Goal: Register for event/course: Sign up to attend an event or enroll in a course

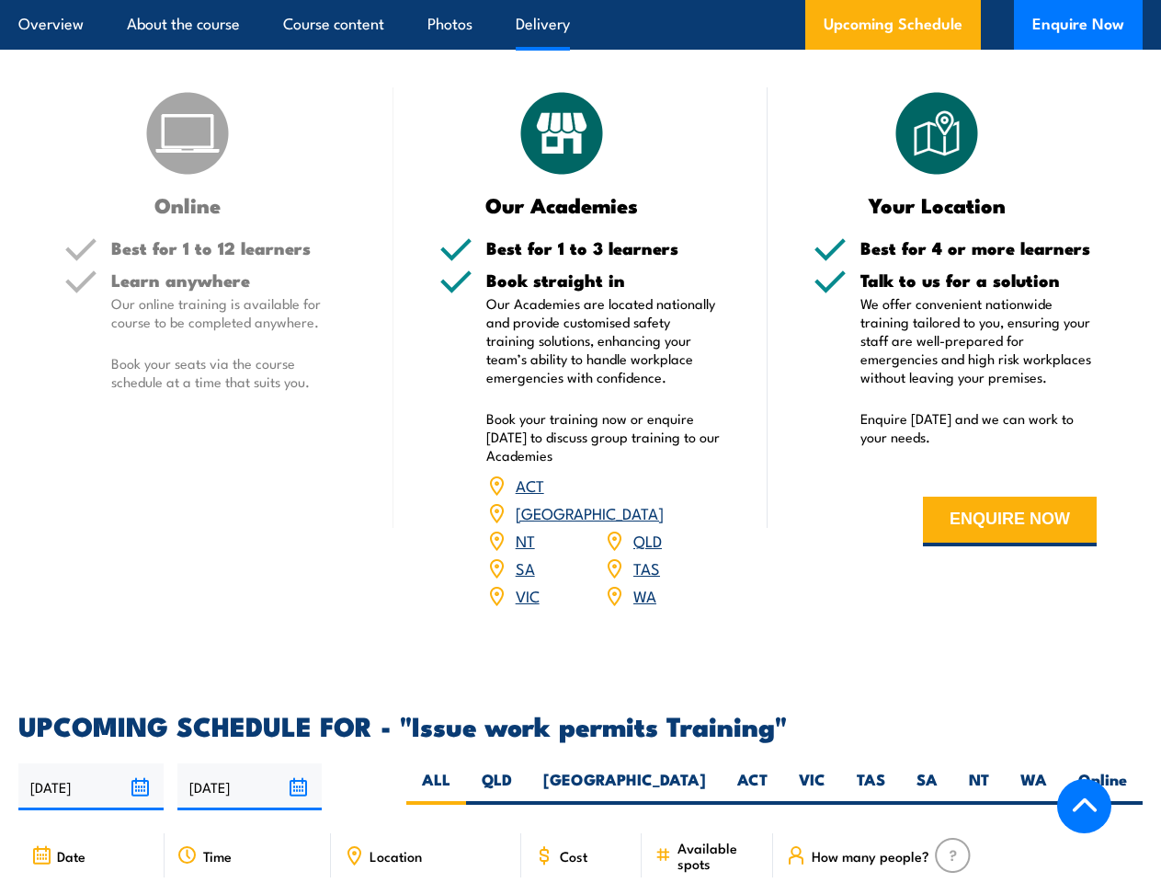
click at [580, 0] on article "Overview About the course Course content Photos Delivery Upcoming Schedule Enqu…" at bounding box center [580, 25] width 1124 height 50
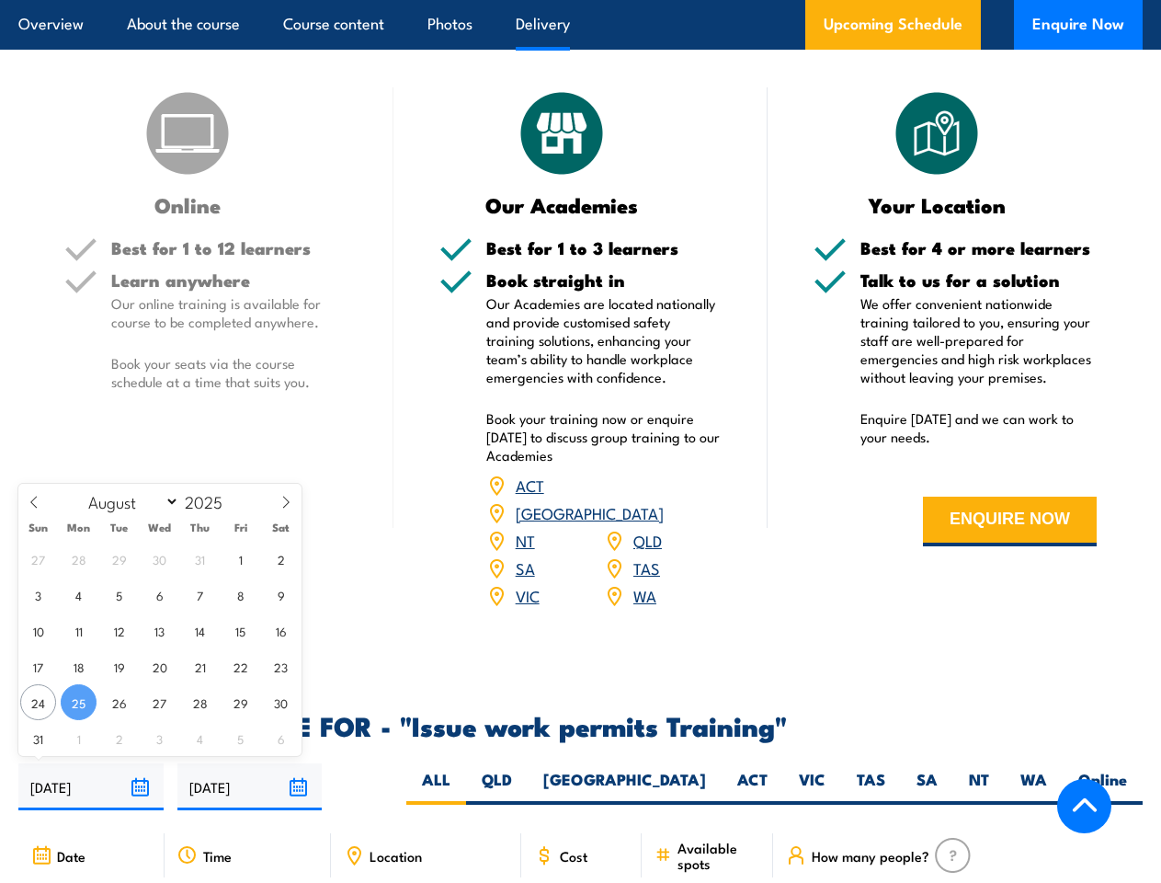
click at [91, 780] on input "[DATE]" at bounding box center [90, 786] width 145 height 47
click at [250, 780] on input "[DATE]" at bounding box center [249, 786] width 145 height 47
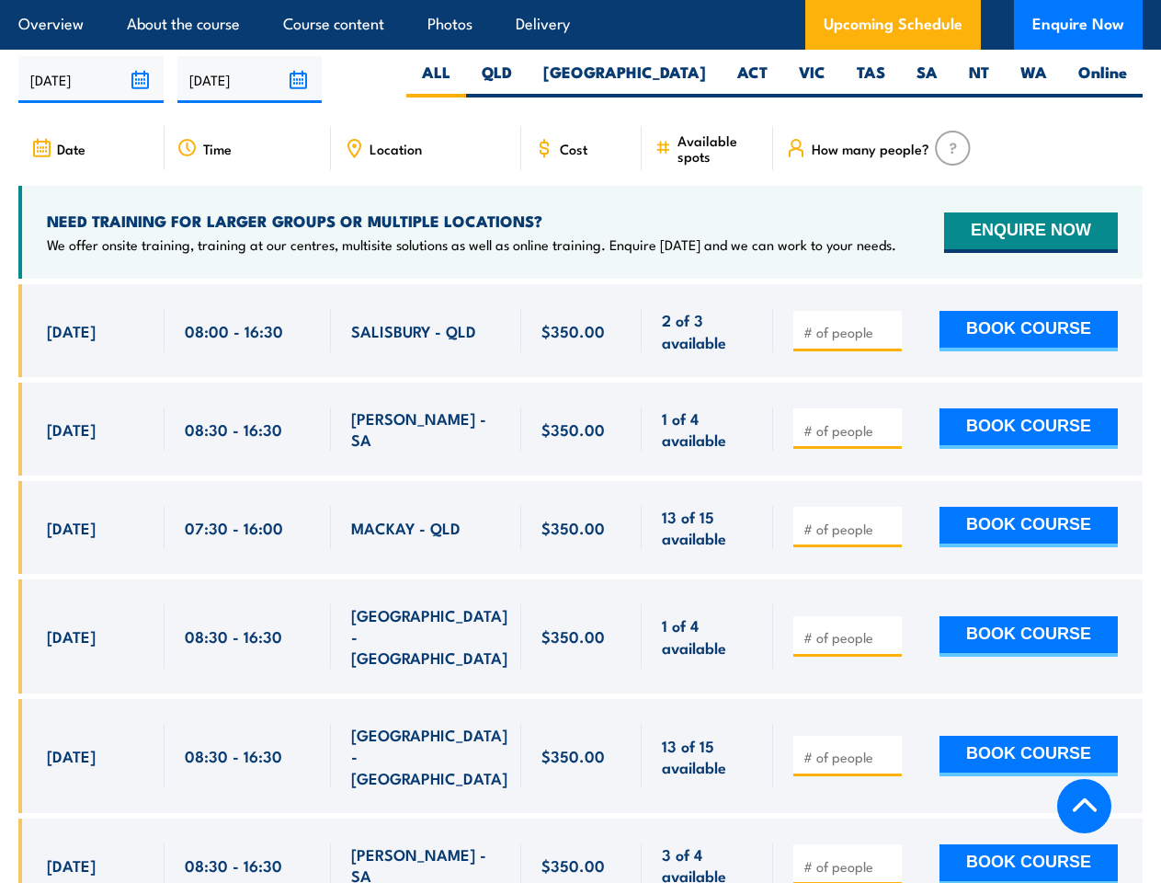
click at [580, 0] on article "Overview About the course Course content Photos Delivery Upcoming Schedule Enqu…" at bounding box center [580, 25] width 1124 height 50
click at [91, 74] on input "[DATE]" at bounding box center [90, 79] width 145 height 47
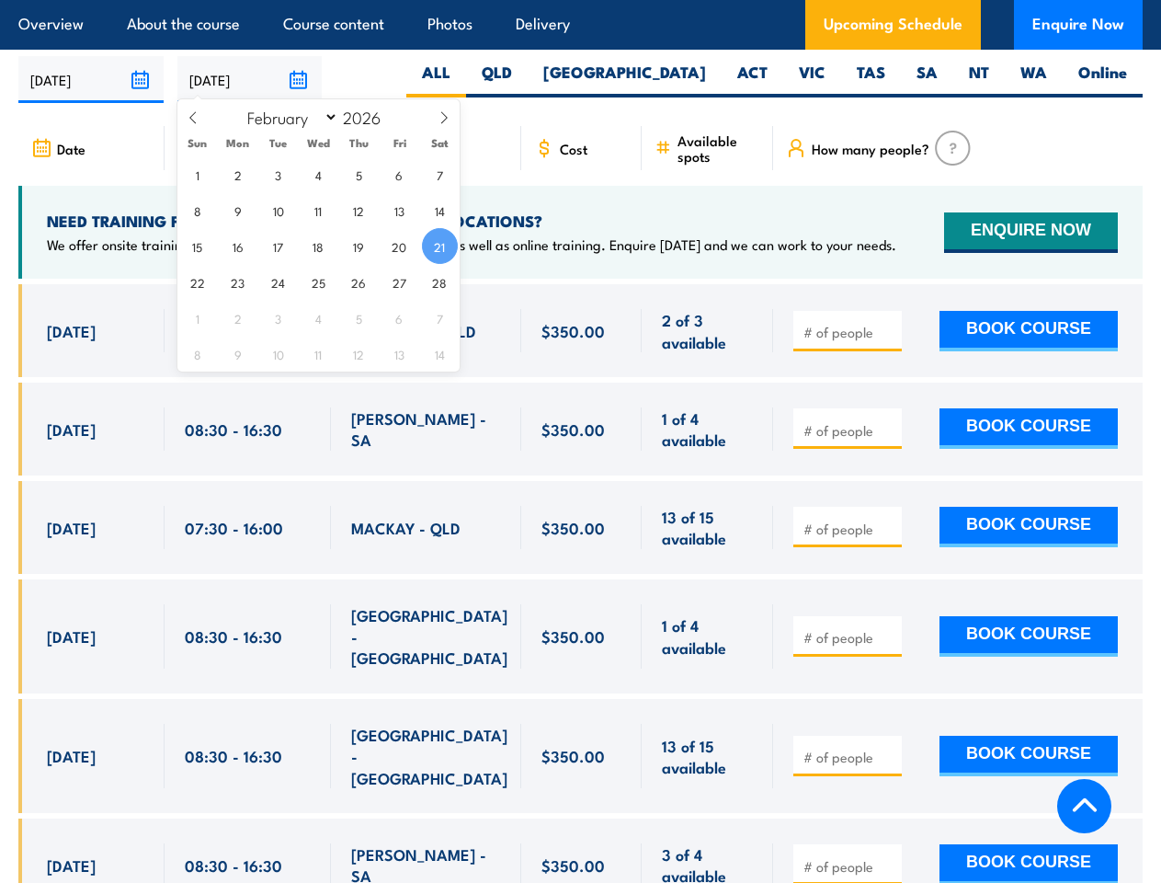
click at [250, 74] on input "[DATE]" at bounding box center [249, 79] width 145 height 47
